Goal: Information Seeking & Learning: Compare options

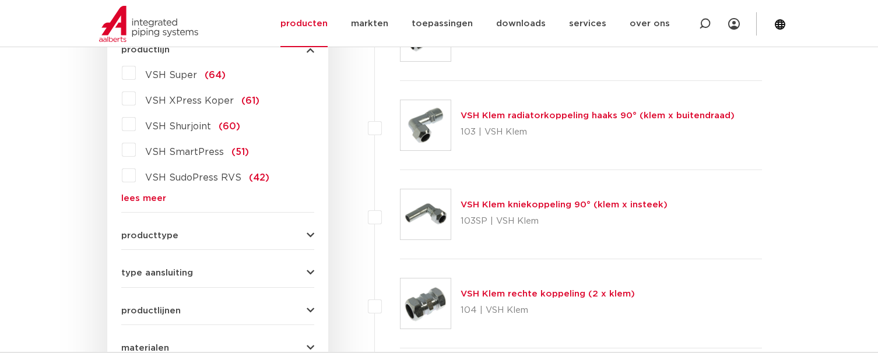
scroll to position [408, 0]
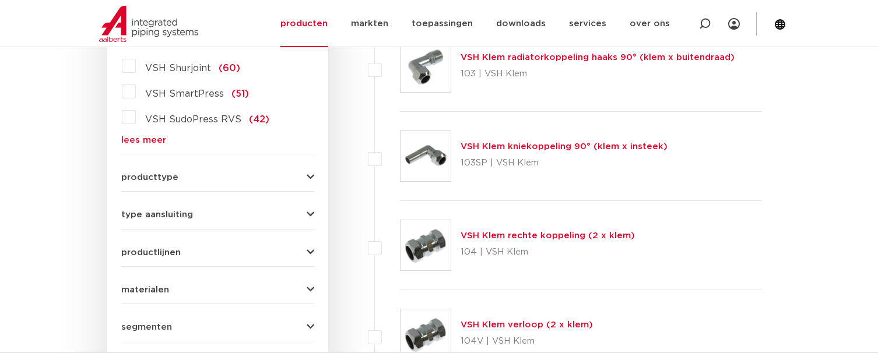
click at [310, 178] on icon "button" at bounding box center [311, 177] width 8 height 9
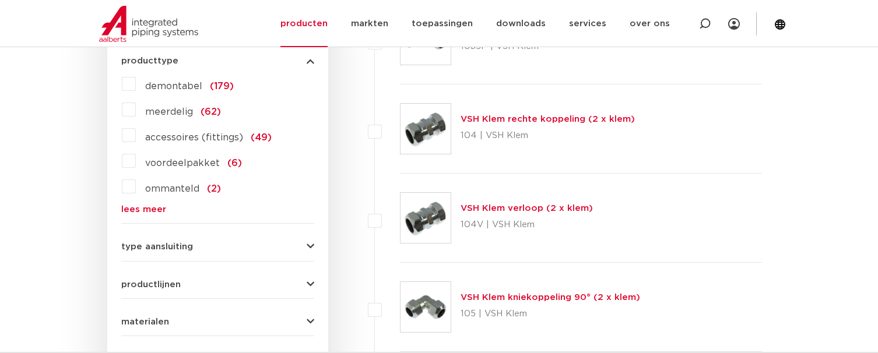
scroll to position [583, 0]
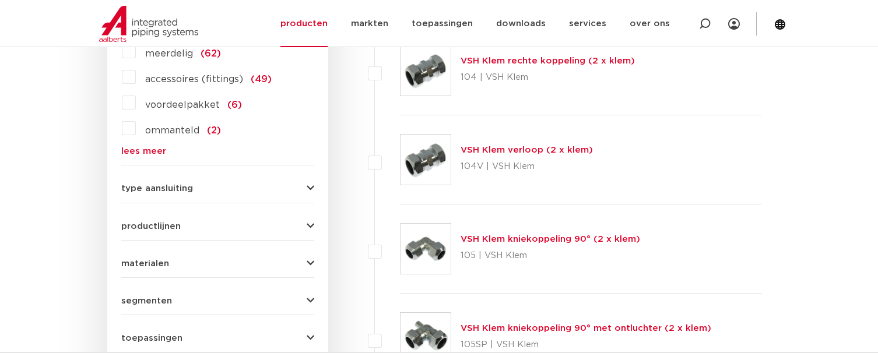
click at [312, 187] on icon "button" at bounding box center [311, 188] width 8 height 9
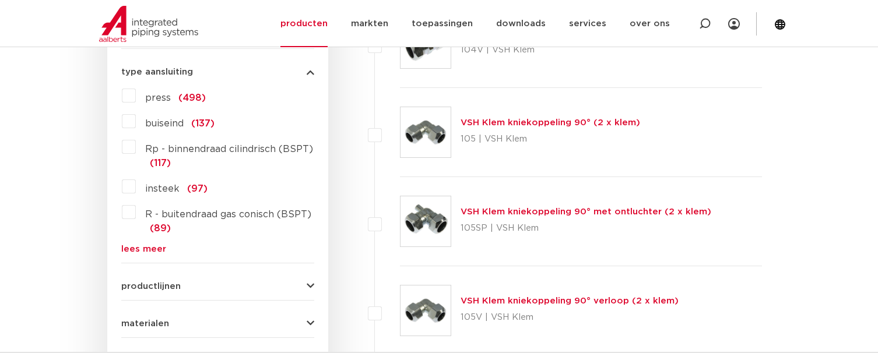
scroll to position [758, 0]
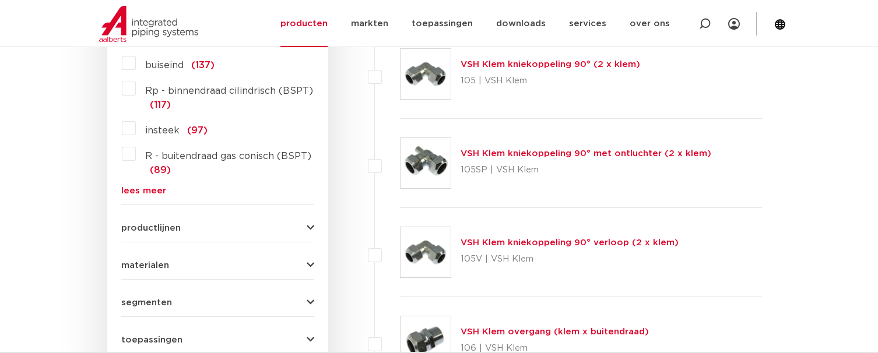
click at [310, 262] on icon "button" at bounding box center [311, 265] width 8 height 9
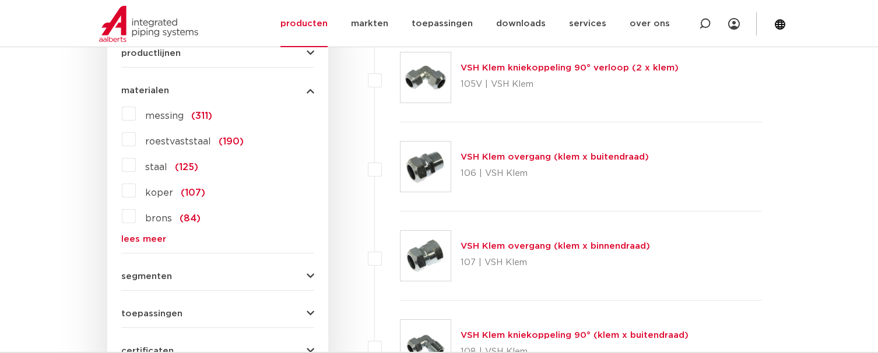
click at [136, 112] on label "messing (311)" at bounding box center [174, 113] width 76 height 19
click at [0, 0] on input "messing (311)" at bounding box center [0, 0] width 0 height 0
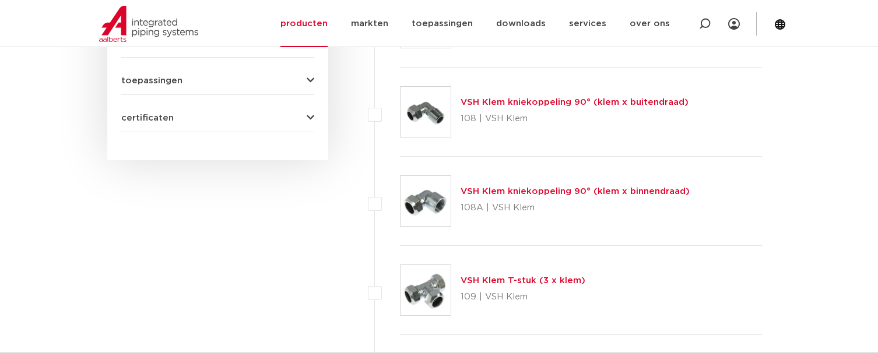
scroll to position [1050, 0]
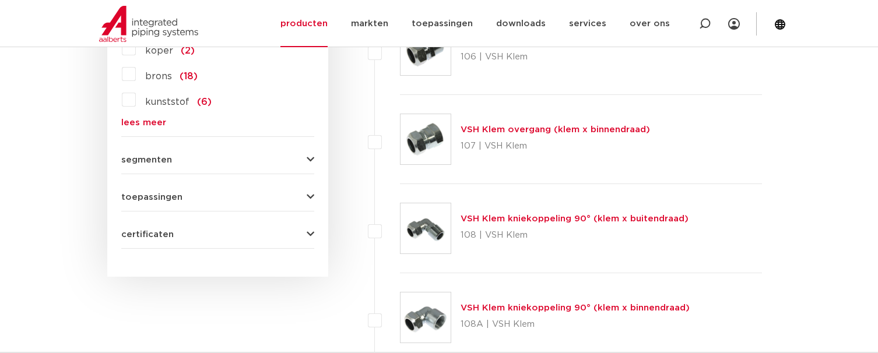
click at [311, 157] on icon "button" at bounding box center [311, 160] width 8 height 9
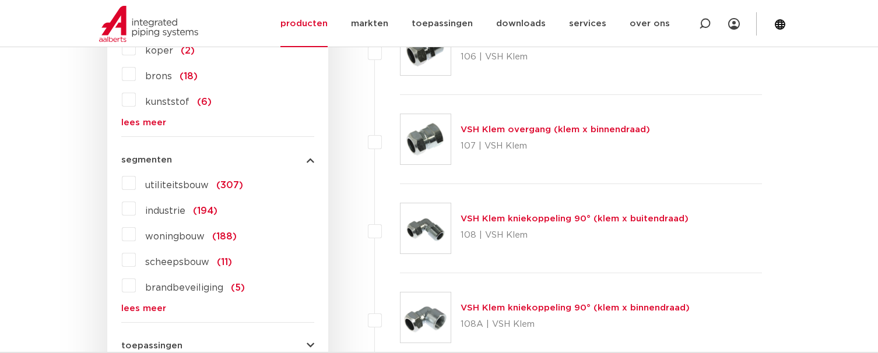
click at [136, 233] on label "woningbouw (188)" at bounding box center [186, 234] width 101 height 19
click at [0, 0] on input "woningbouw (188)" at bounding box center [0, 0] width 0 height 0
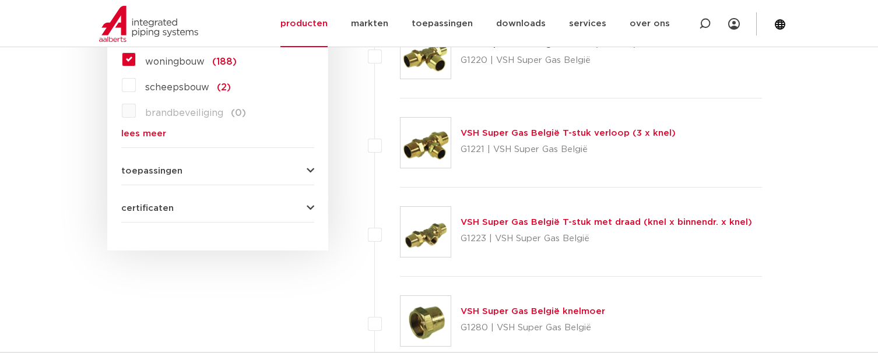
click at [306, 168] on button "toepassingen" at bounding box center [217, 171] width 193 height 9
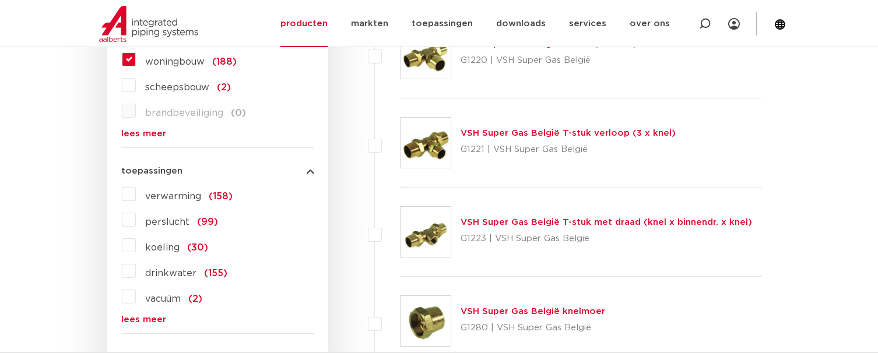
click at [136, 269] on label "drinkwater (155)" at bounding box center [182, 271] width 92 height 19
click at [0, 0] on input "drinkwater (155)" at bounding box center [0, 0] width 0 height 0
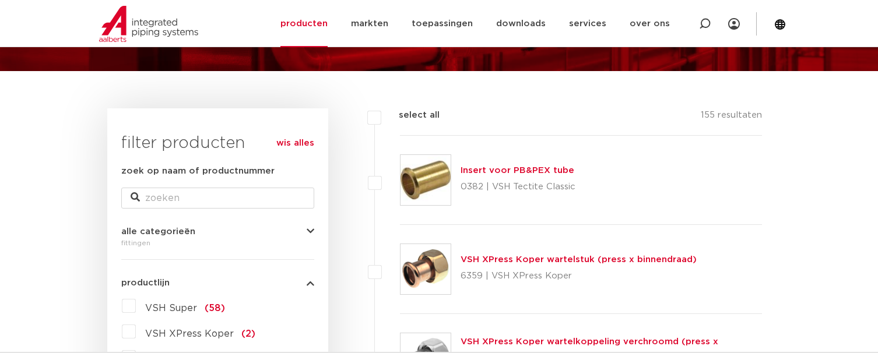
scroll to position [175, 0]
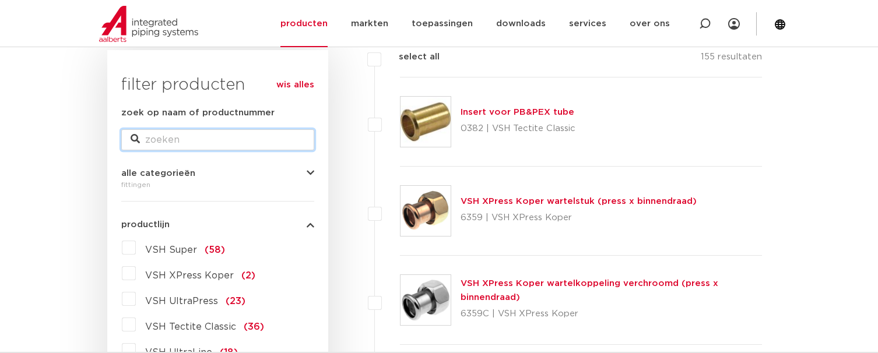
click at [241, 145] on input "zoek op naam of productnummer" at bounding box center [217, 139] width 193 height 21
type input "kraan"
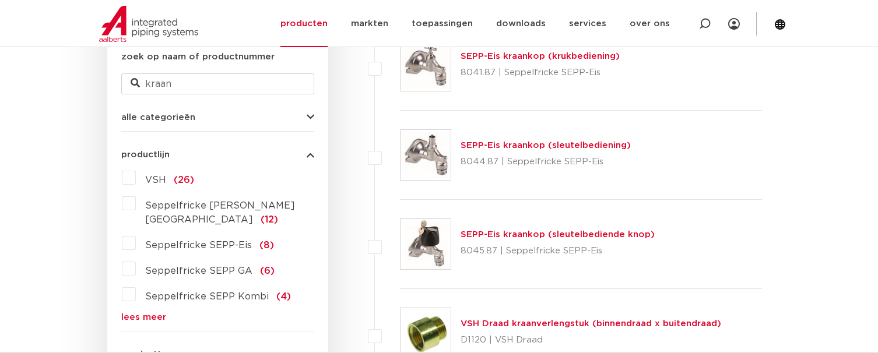
scroll to position [292, 0]
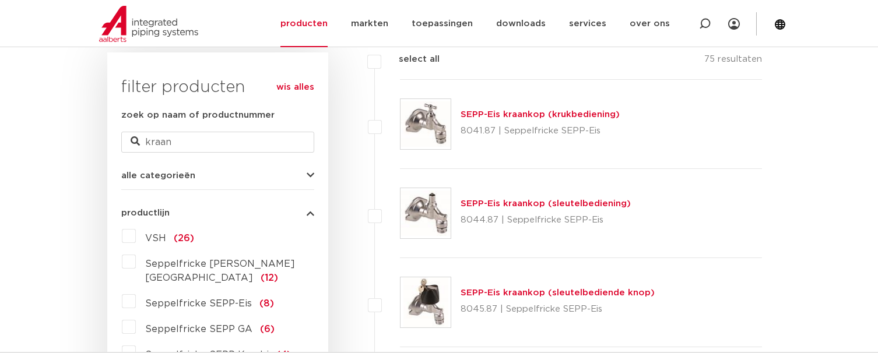
click at [490, 116] on link "SEPP-Eis kraankop (krukbediening)" at bounding box center [540, 114] width 159 height 9
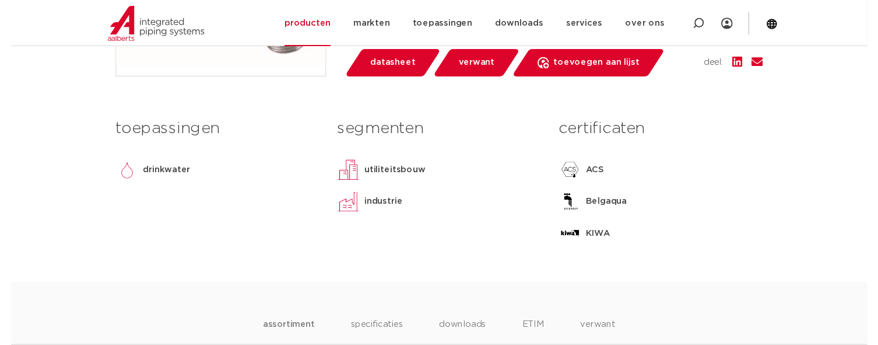
scroll to position [292, 0]
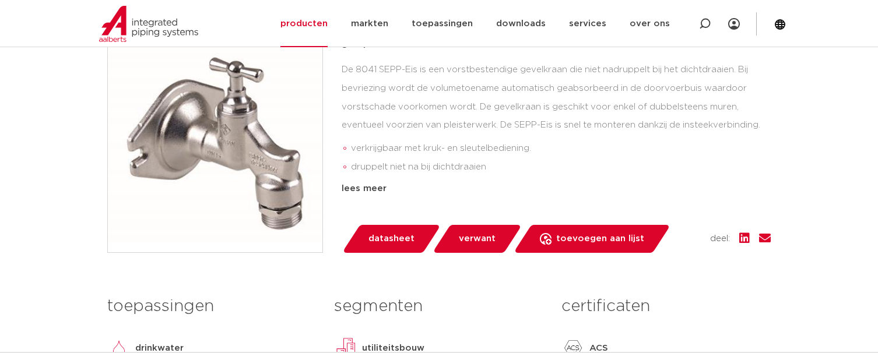
click at [384, 241] on span "datasheet" at bounding box center [392, 239] width 46 height 19
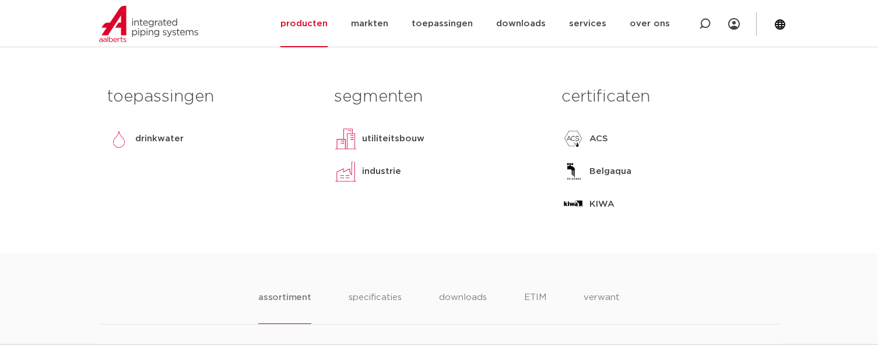
scroll to position [583, 0]
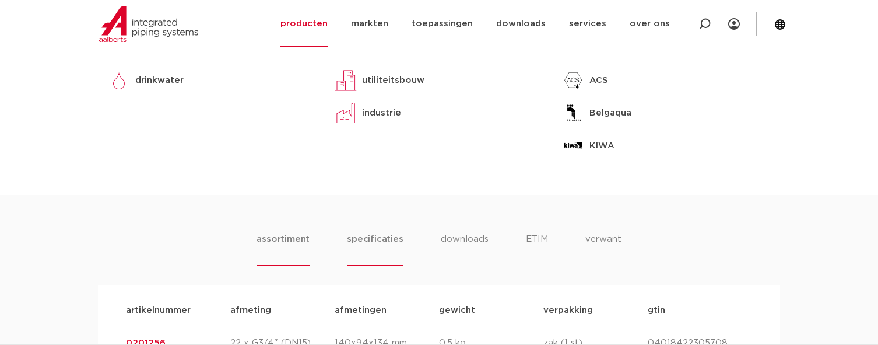
click at [389, 236] on li "specificaties" at bounding box center [375, 248] width 56 height 33
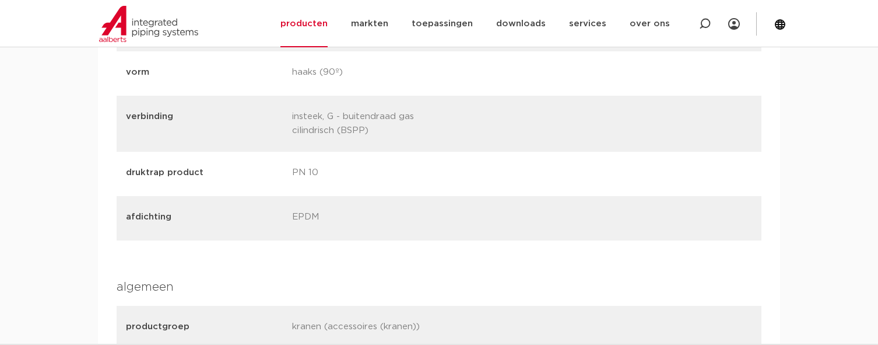
scroll to position [933, 0]
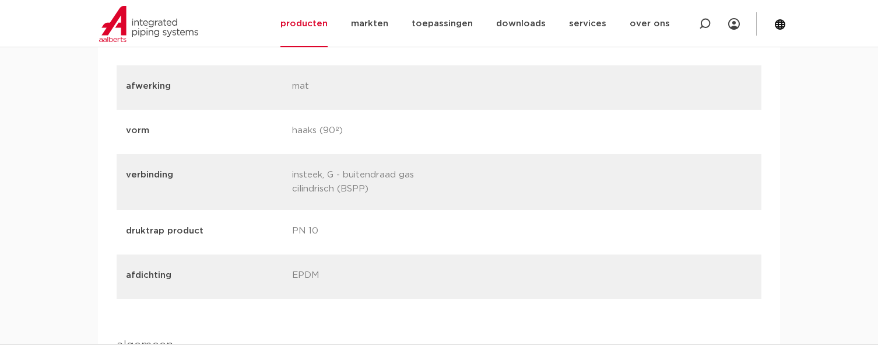
drag, startPoint x: 295, startPoint y: 175, endPoint x: 371, endPoint y: 185, distance: 77.6
click at [371, 185] on p "insteek, G - buitendraad gas cilindrisch (BSPP)" at bounding box center [370, 182] width 157 height 28
drag, startPoint x: 289, startPoint y: 174, endPoint x: 372, endPoint y: 190, distance: 84.2
click at [371, 190] on div "verbinding insteek, G - buitendraad gas cilindrisch (BSPP)" at bounding box center [439, 182] width 645 height 56
copy p "insteek, G - buitendraad gas cilindrisch (BSPP)"
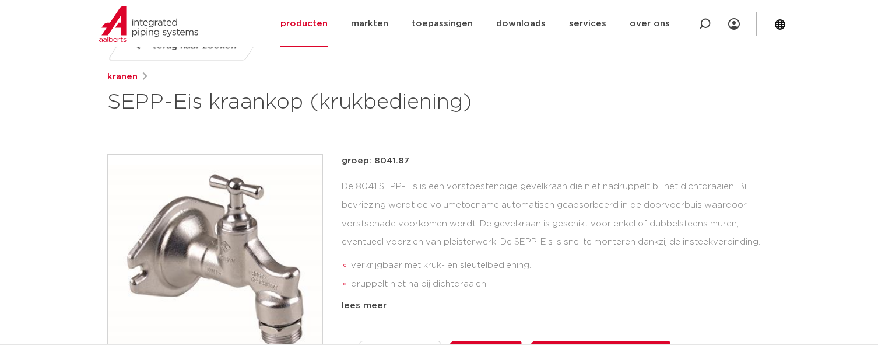
scroll to position [0, 0]
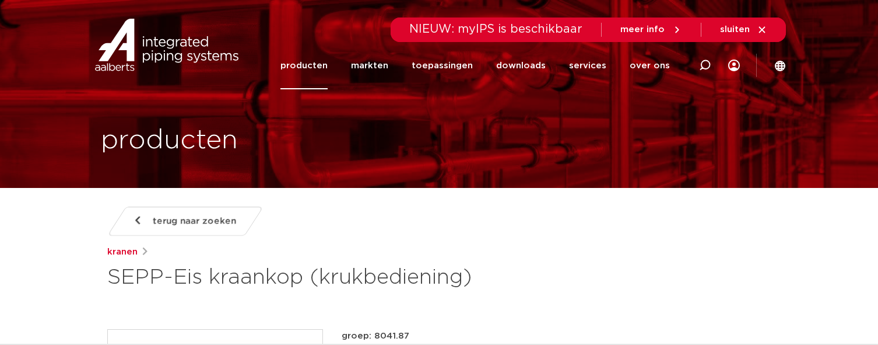
click at [170, 212] on span "terug naar zoeken" at bounding box center [194, 221] width 83 height 19
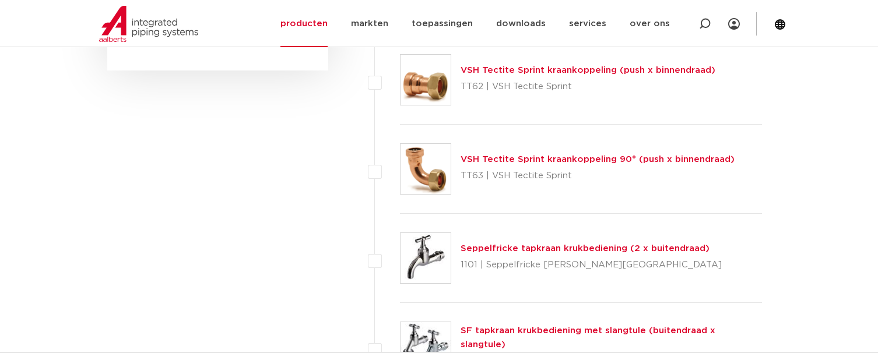
scroll to position [1108, 0]
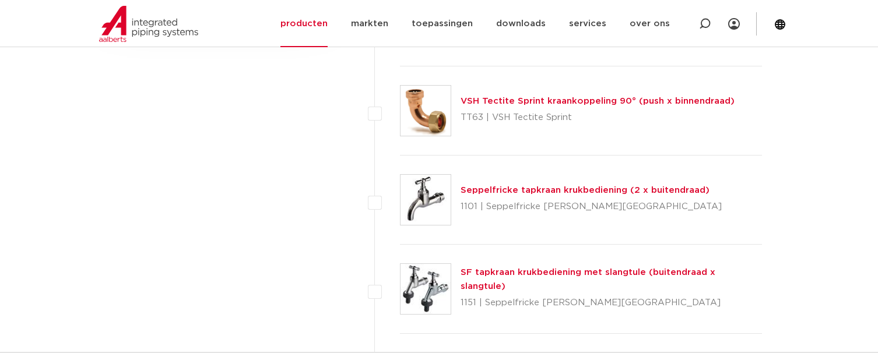
click at [503, 191] on link "Seppelfricke tapkraan krukbediening (2 x buitendraad)" at bounding box center [585, 190] width 249 height 9
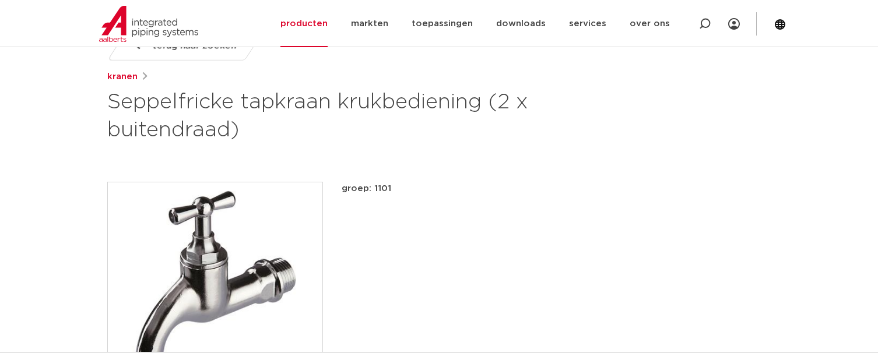
scroll to position [292, 0]
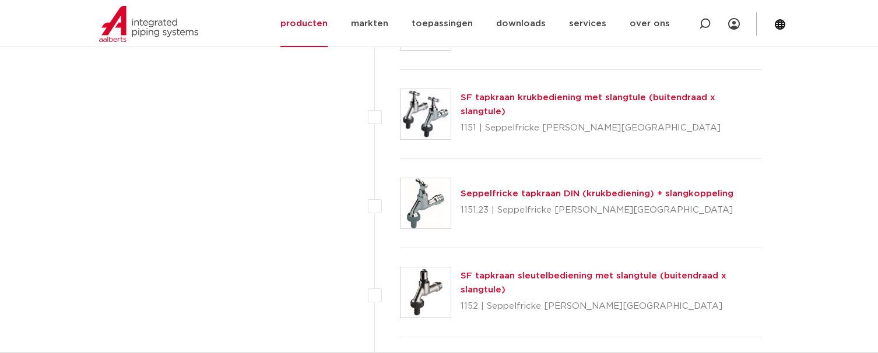
click at [485, 195] on link "Seppelfricke tapkraan DIN (krukbediening) + slangkoppeling" at bounding box center [597, 194] width 273 height 9
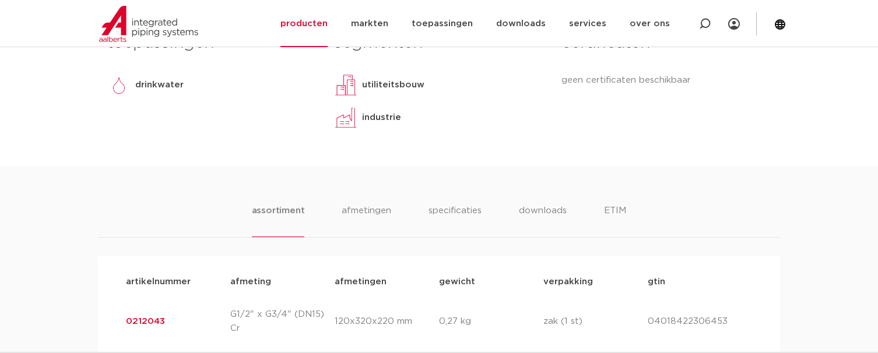
scroll to position [641, 0]
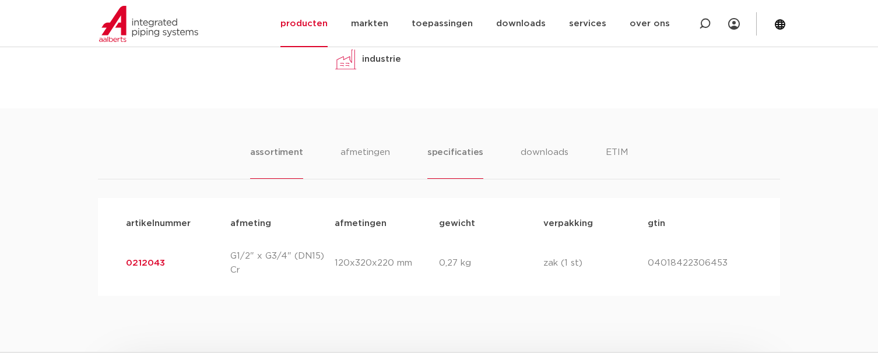
click at [446, 149] on li "specificaties" at bounding box center [455, 162] width 56 height 33
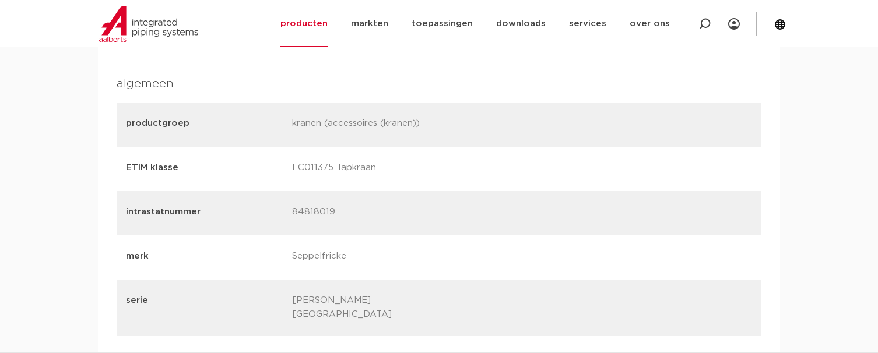
scroll to position [1050, 0]
